Goal: Transaction & Acquisition: Purchase product/service

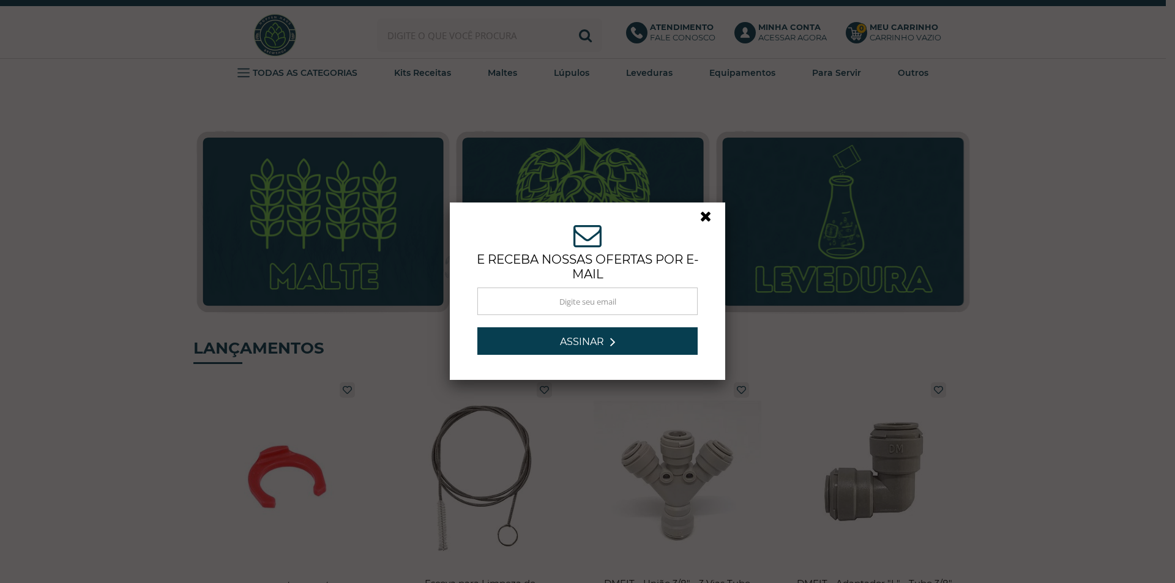
click at [701, 218] on link at bounding box center [711, 220] width 22 height 22
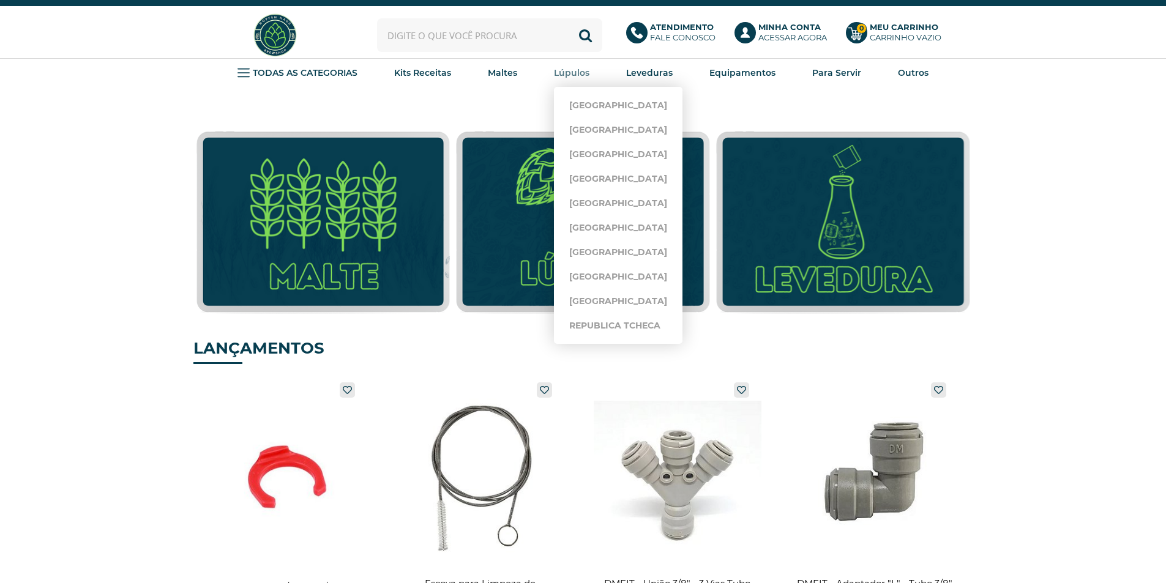
click at [576, 69] on strong "Lúpulos" at bounding box center [571, 72] width 35 height 11
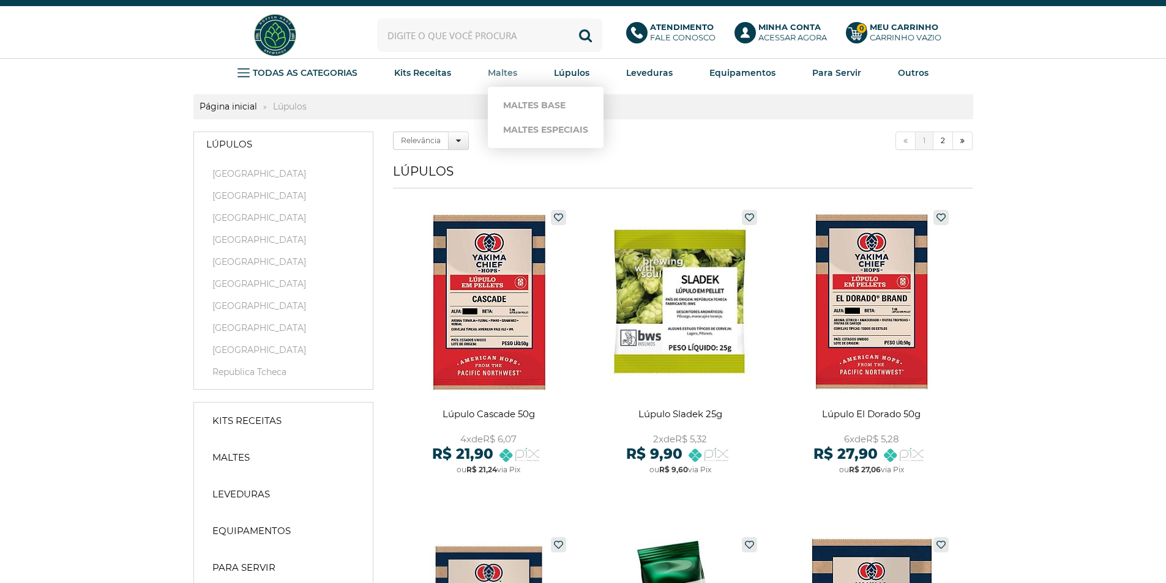
click at [509, 70] on strong "Maltes" at bounding box center [502, 72] width 29 height 11
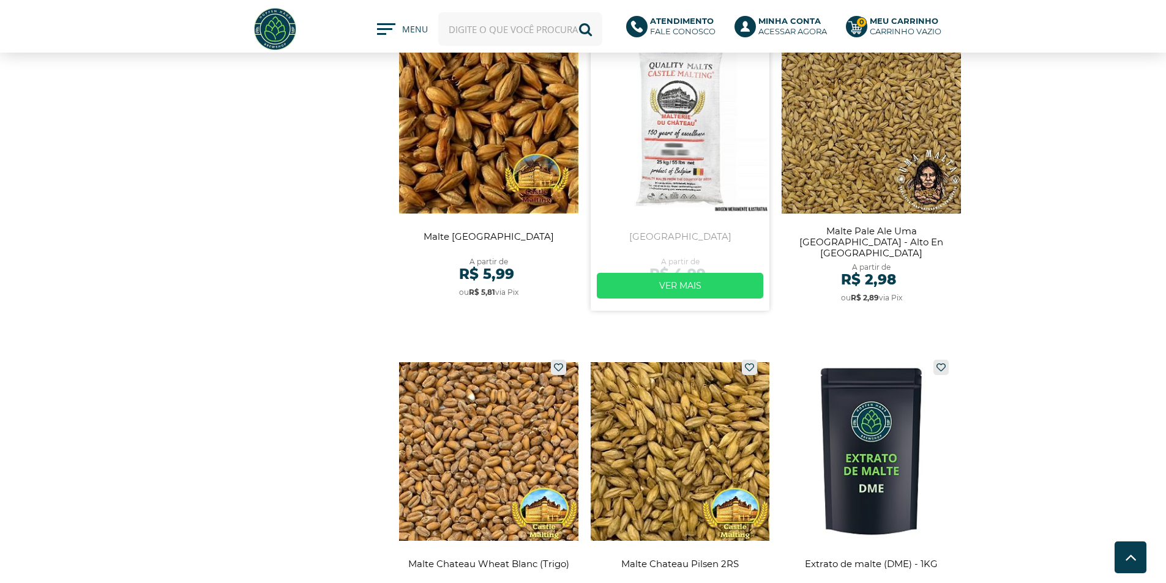
scroll to position [2142, 0]
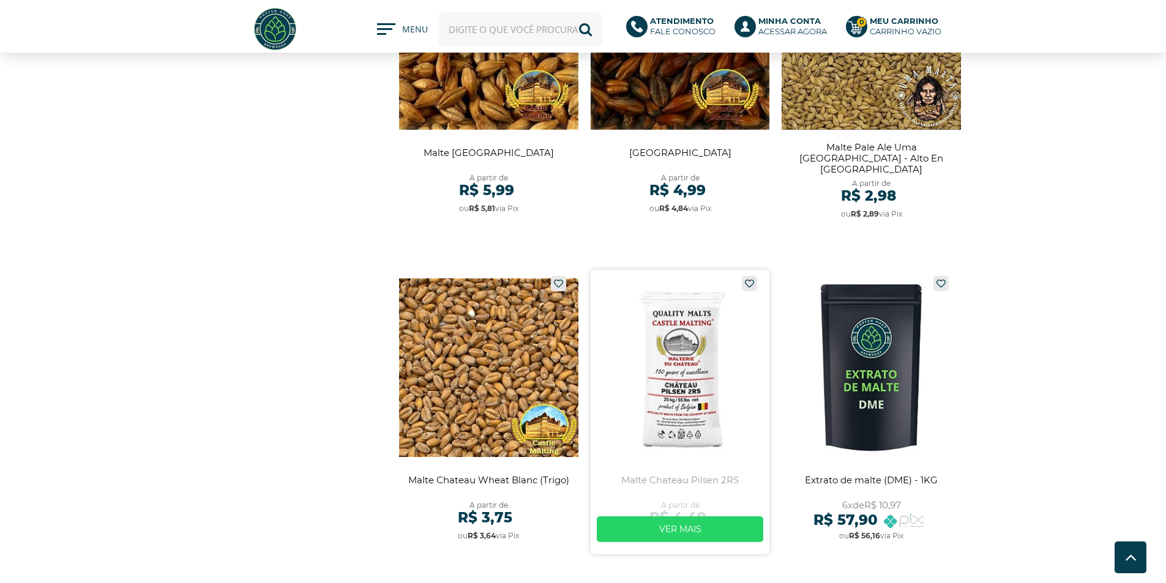
click at [677, 372] on link at bounding box center [679, 412] width 179 height 285
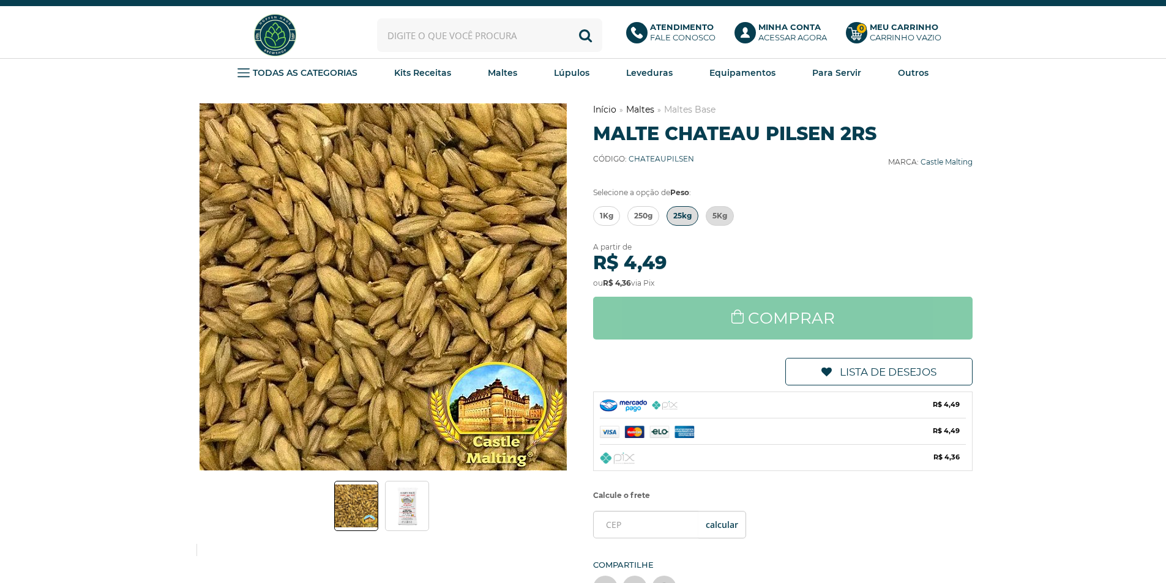
click at [682, 212] on span "25kg" at bounding box center [682, 216] width 18 height 18
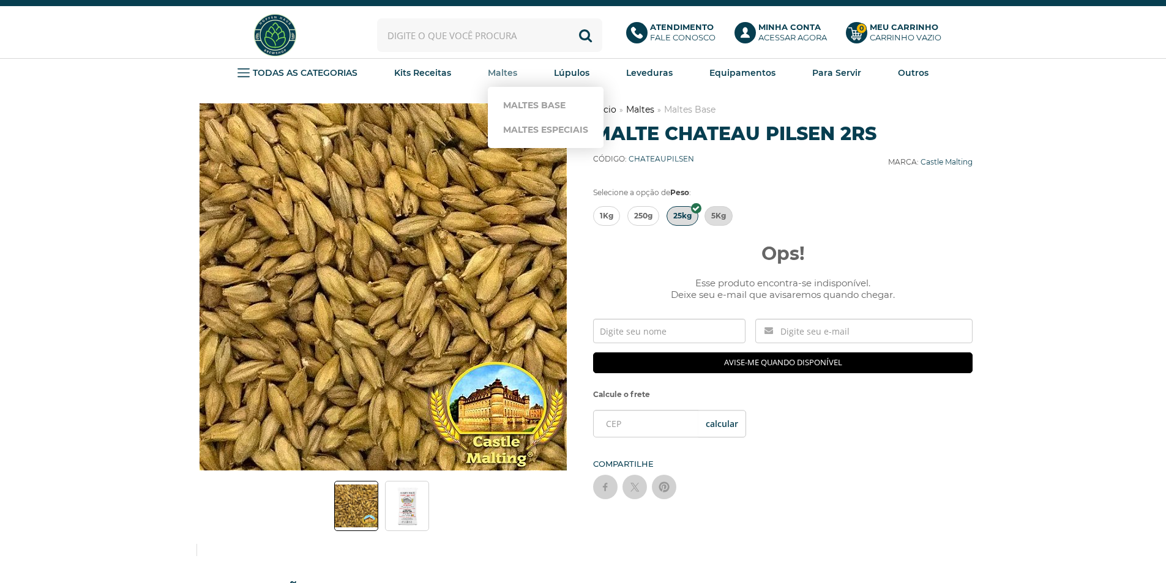
click at [503, 72] on strong "Maltes" at bounding box center [502, 72] width 29 height 11
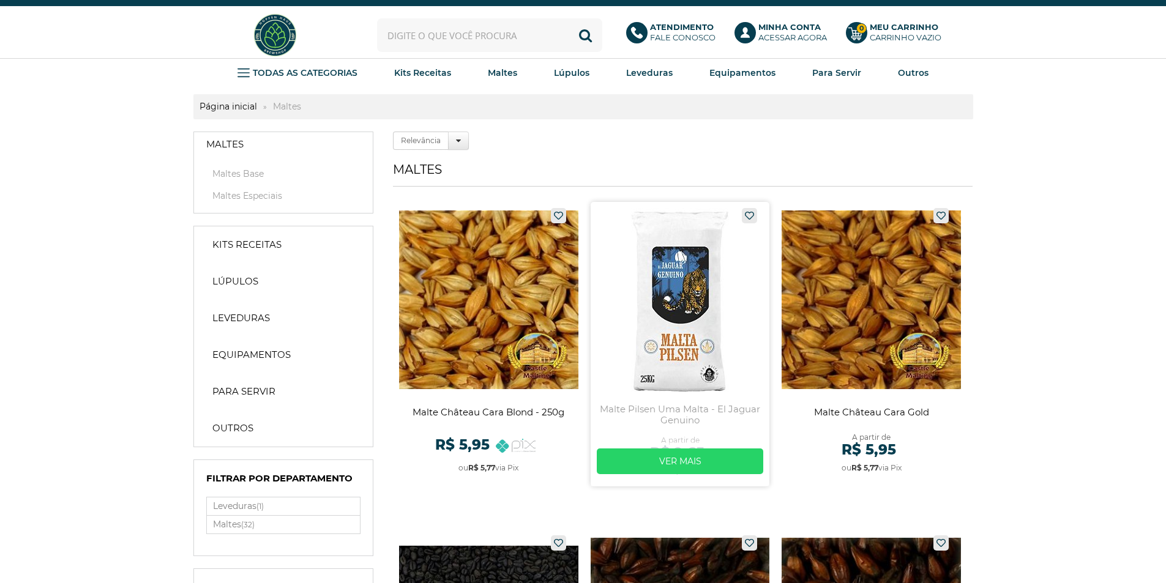
click at [664, 292] on link at bounding box center [679, 344] width 179 height 285
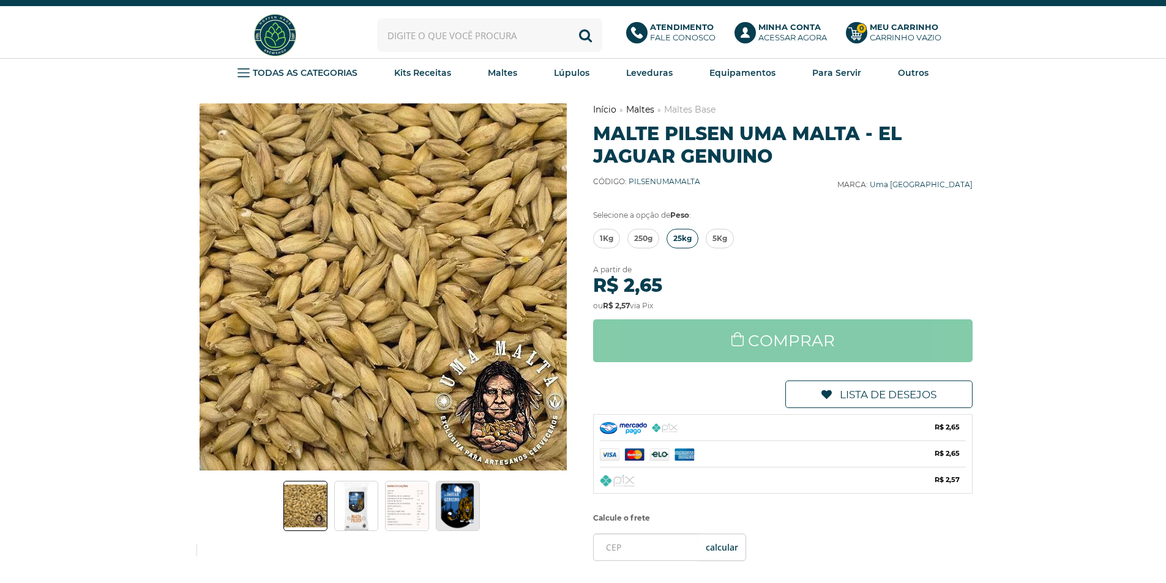
click at [677, 229] on span "25kg" at bounding box center [682, 238] width 18 height 18
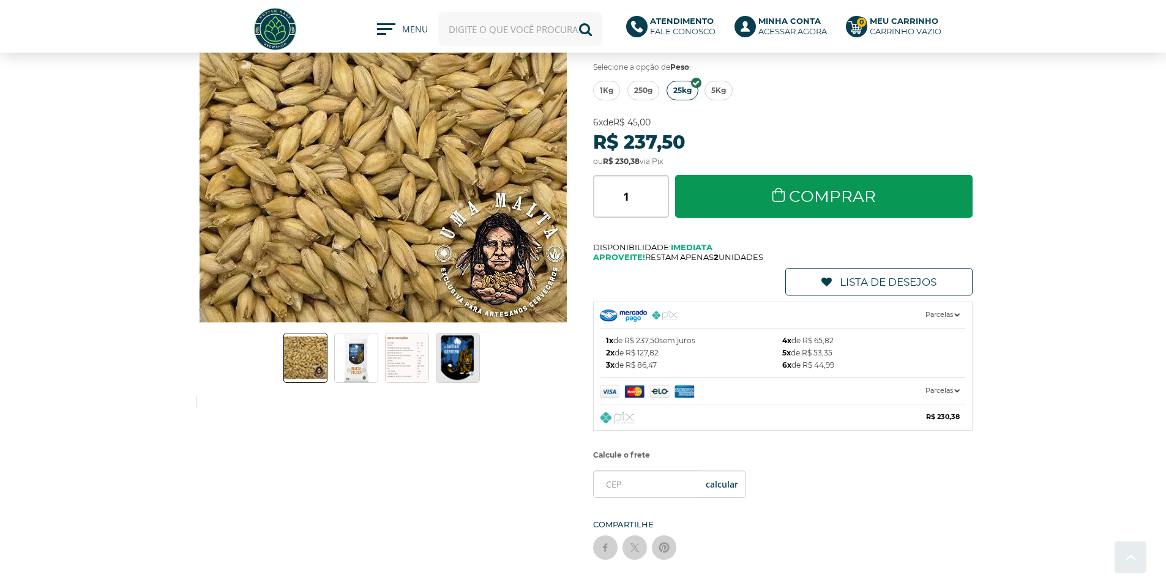
scroll to position [184, 0]
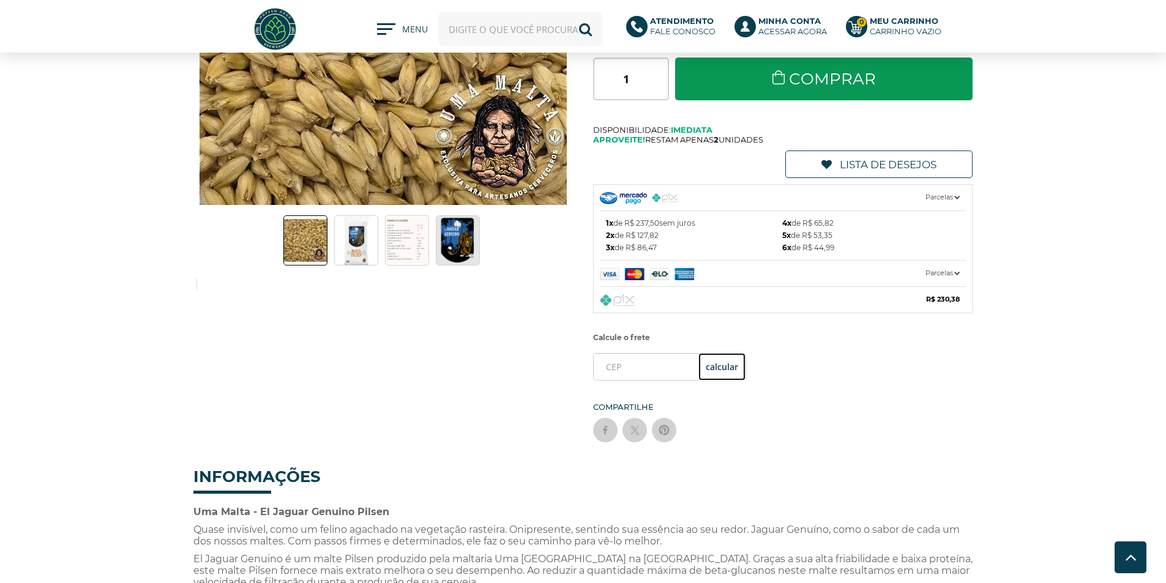
click at [707, 367] on button "OK" at bounding box center [721, 367] width 47 height 28
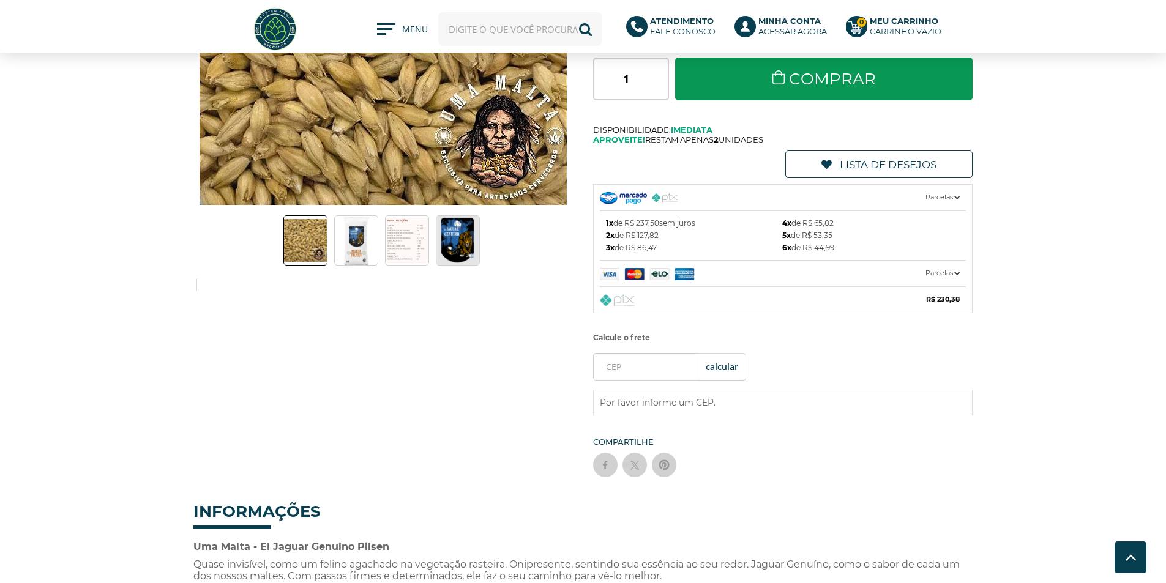
click at [677, 398] on li "Por favor informe um CEP." at bounding box center [783, 402] width 367 height 12
click at [671, 375] on input "tel" at bounding box center [669, 367] width 153 height 28
type input "19200-178"
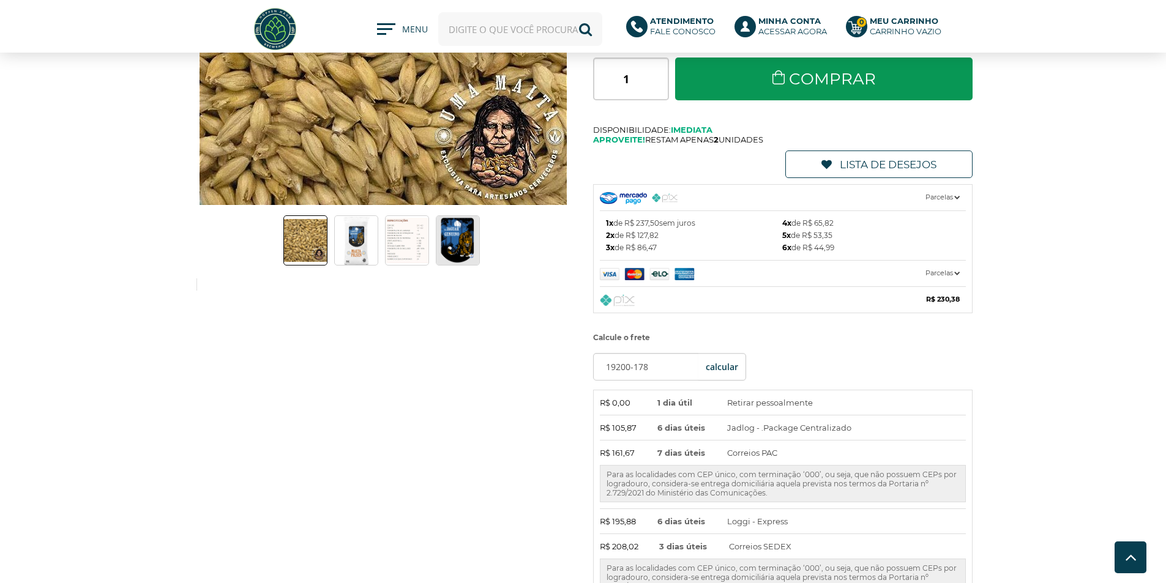
click at [359, 258] on img at bounding box center [356, 240] width 29 height 49
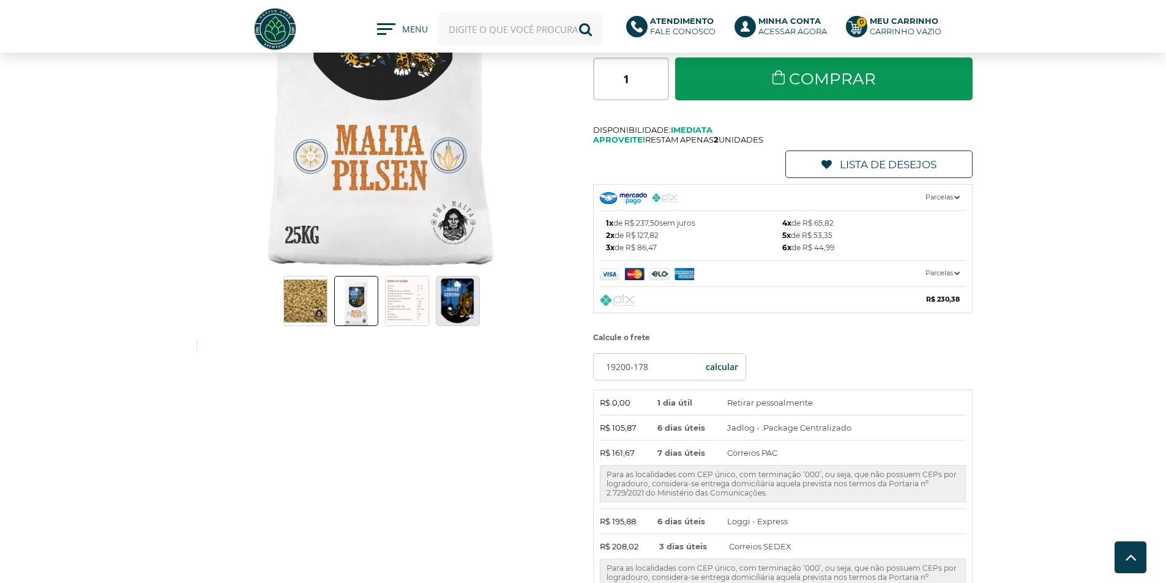
click at [401, 258] on img at bounding box center [383, 42] width 266 height 448
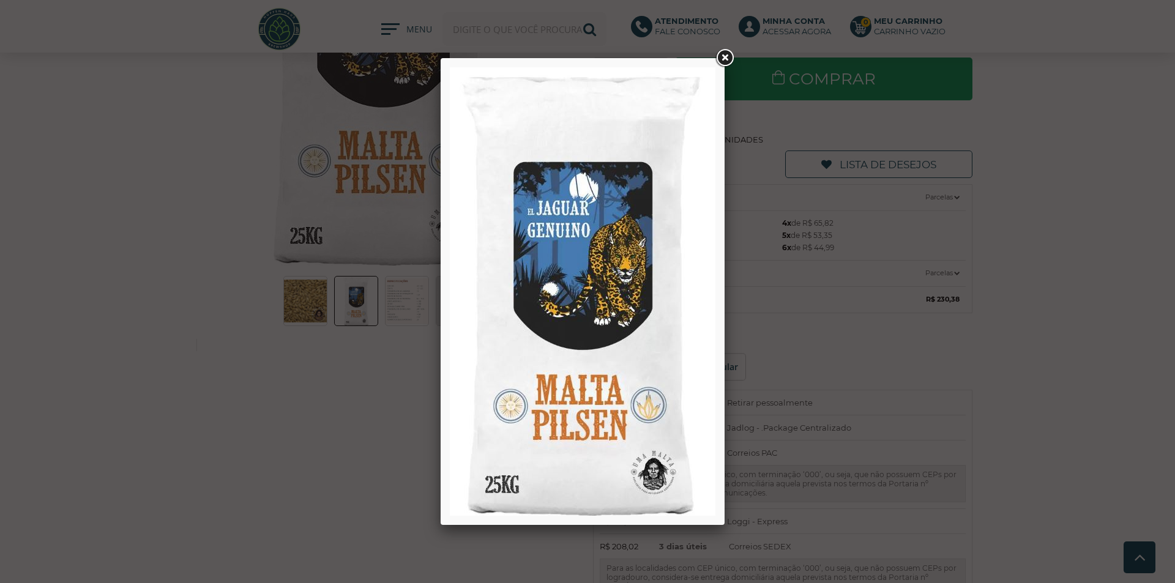
click at [724, 58] on link at bounding box center [724, 58] width 22 height 22
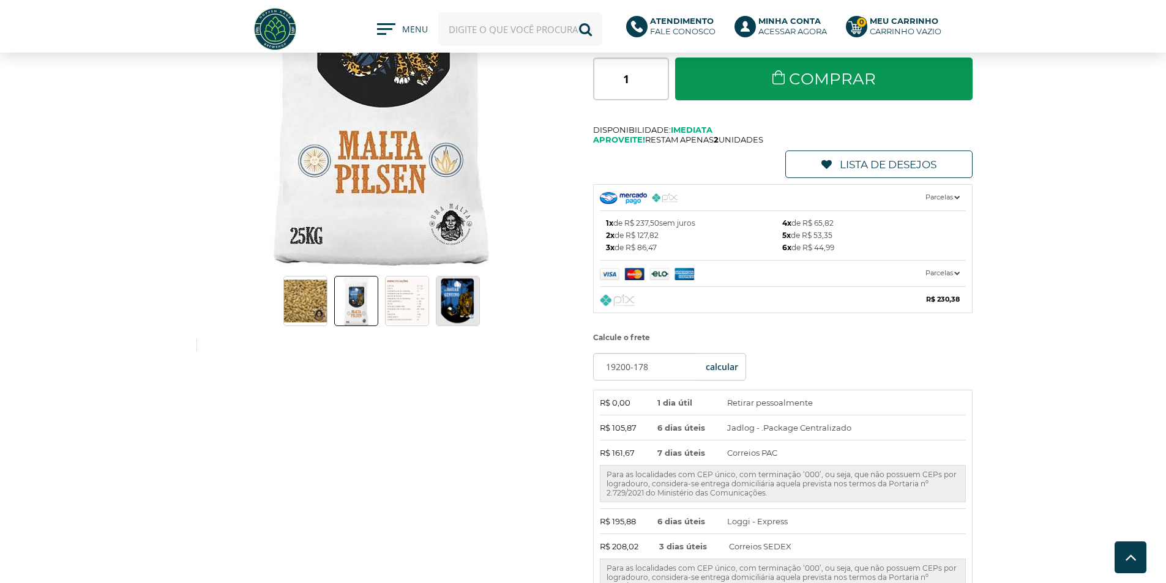
scroll to position [0, 0]
